Goal: Task Accomplishment & Management: Use online tool/utility

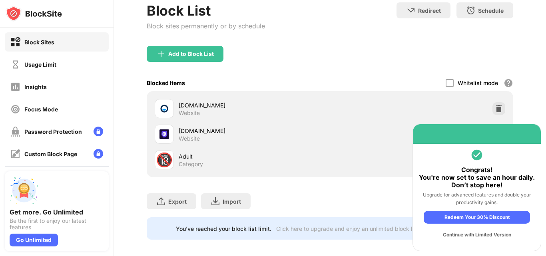
scroll to position [69, 0]
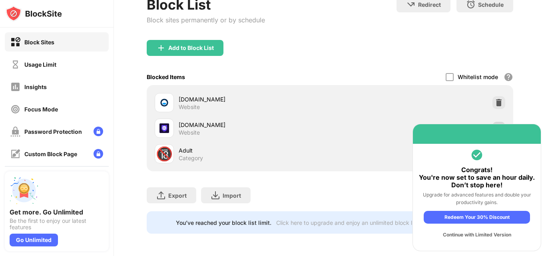
click at [495, 124] on img at bounding box center [499, 128] width 8 height 8
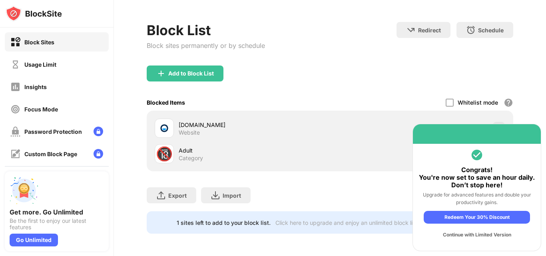
scroll to position [44, 0]
click at [206, 70] on div "Add to Block List" at bounding box center [191, 73] width 46 height 6
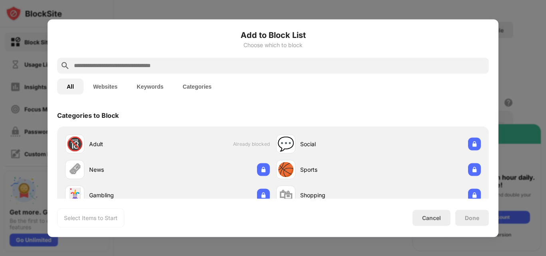
click at [162, 64] on input "text" at bounding box center [279, 66] width 413 height 10
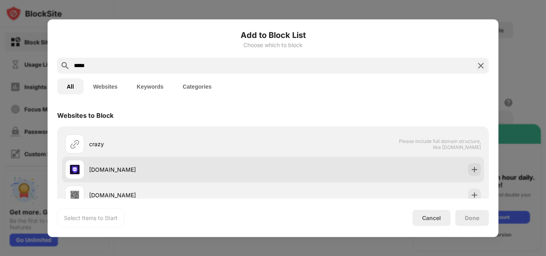
type input "*****"
click at [118, 163] on div "[DOMAIN_NAME]" at bounding box center [169, 169] width 208 height 19
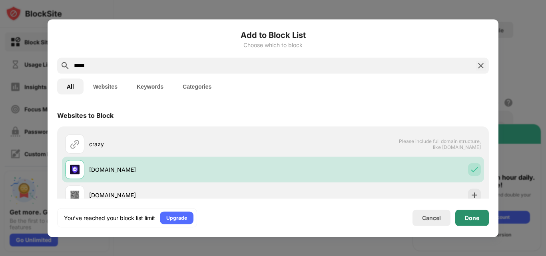
click at [470, 221] on div "Done" at bounding box center [472, 218] width 34 height 16
